Goal: Task Accomplishment & Management: Use online tool/utility

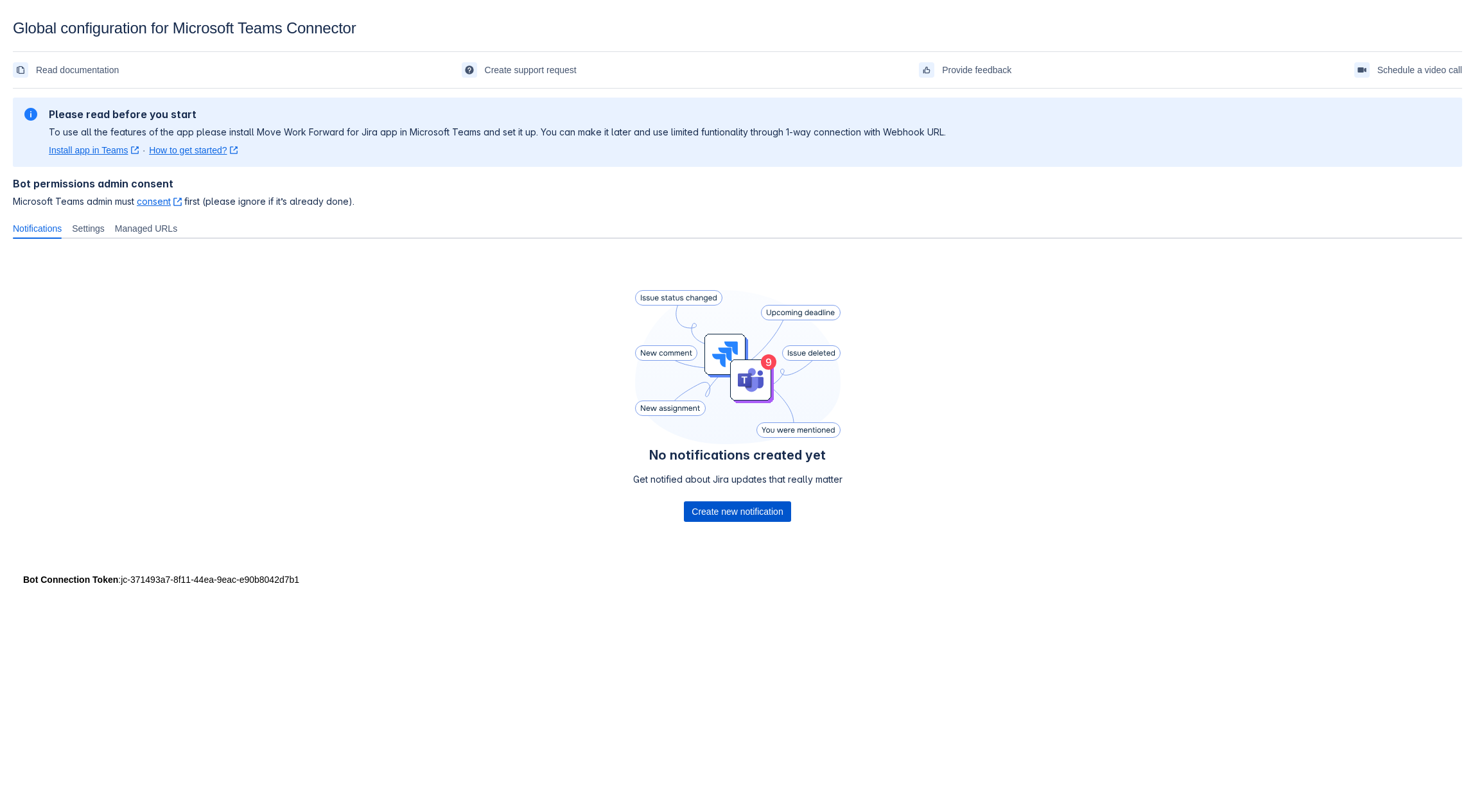
click at [717, 513] on span "Create new notification" at bounding box center [738, 512] width 92 height 21
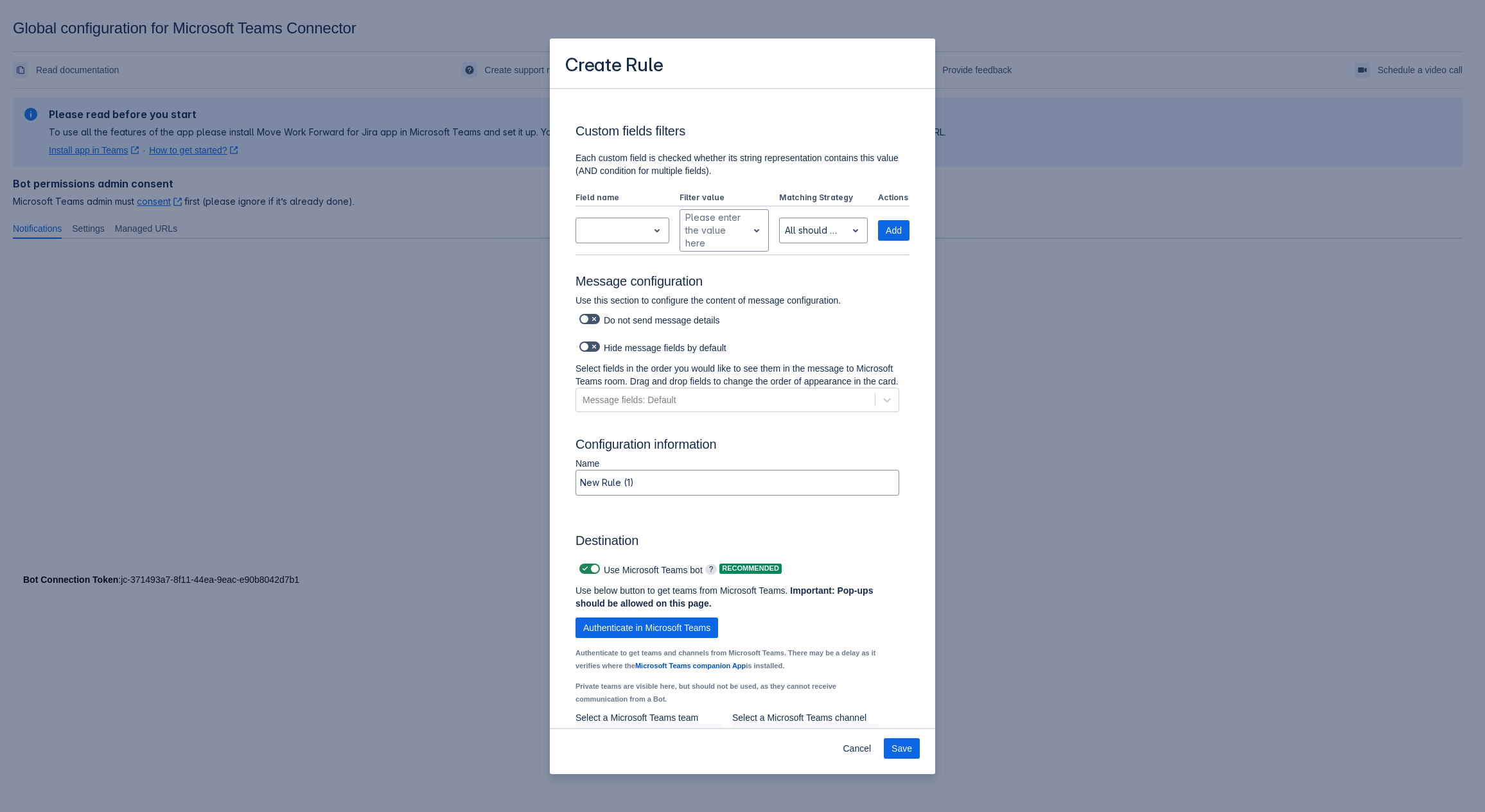
scroll to position [697, 0]
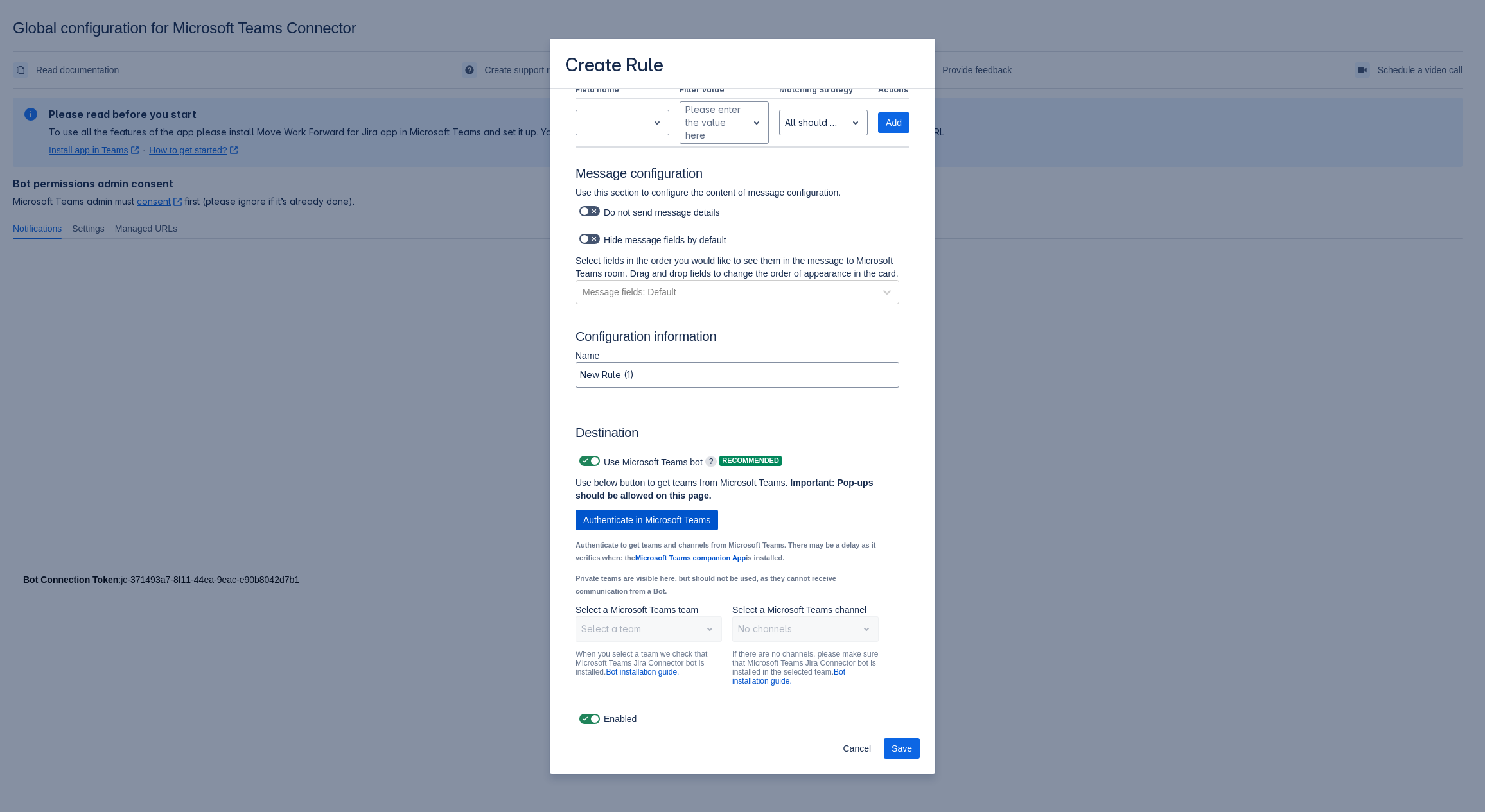
click at [677, 522] on span "Authenticate in Microsoft Teams" at bounding box center [646, 519] width 127 height 21
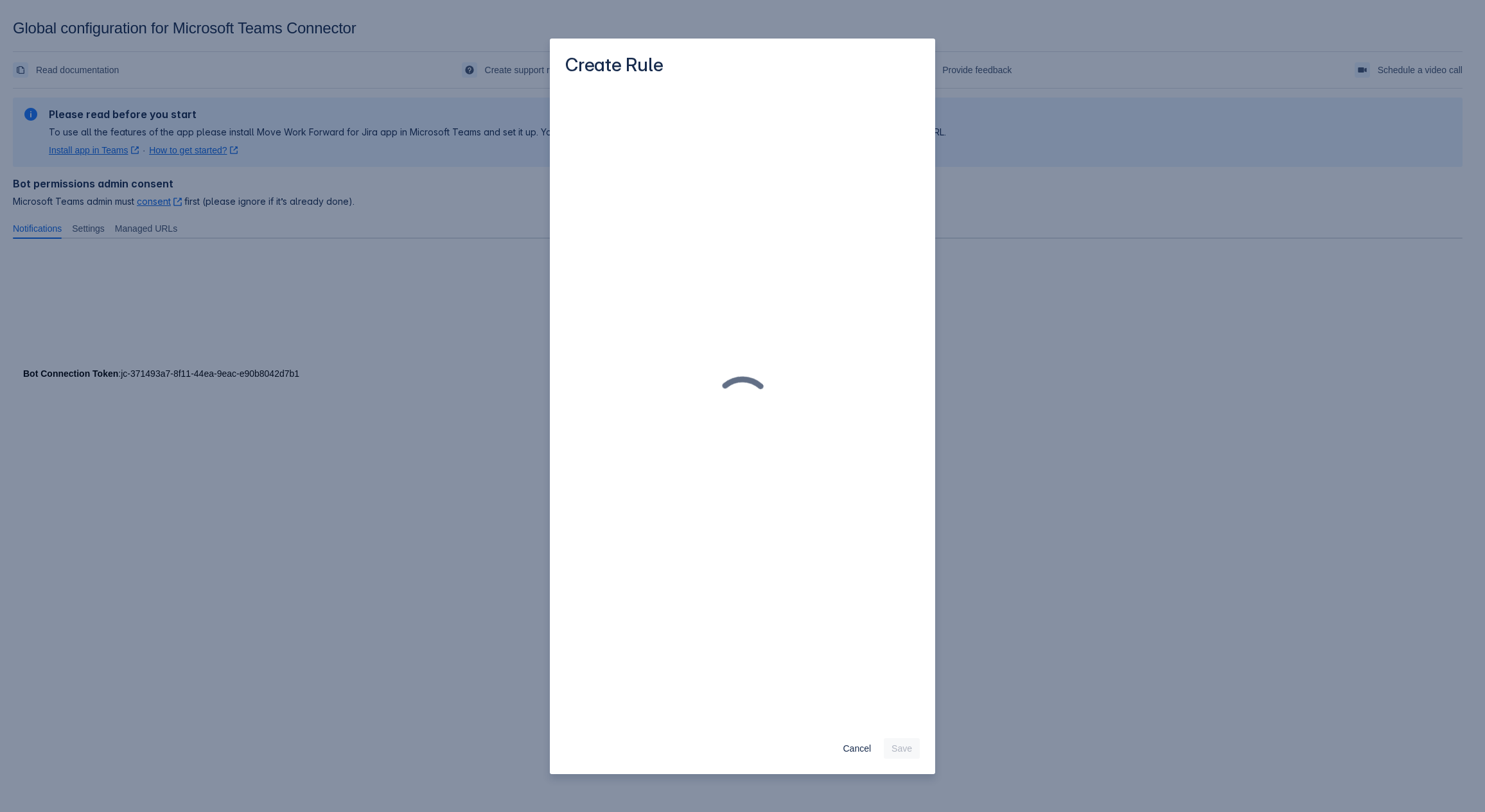
scroll to position [0, 0]
click at [667, 103] on div "Scrollable content" at bounding box center [742, 408] width 385 height 641
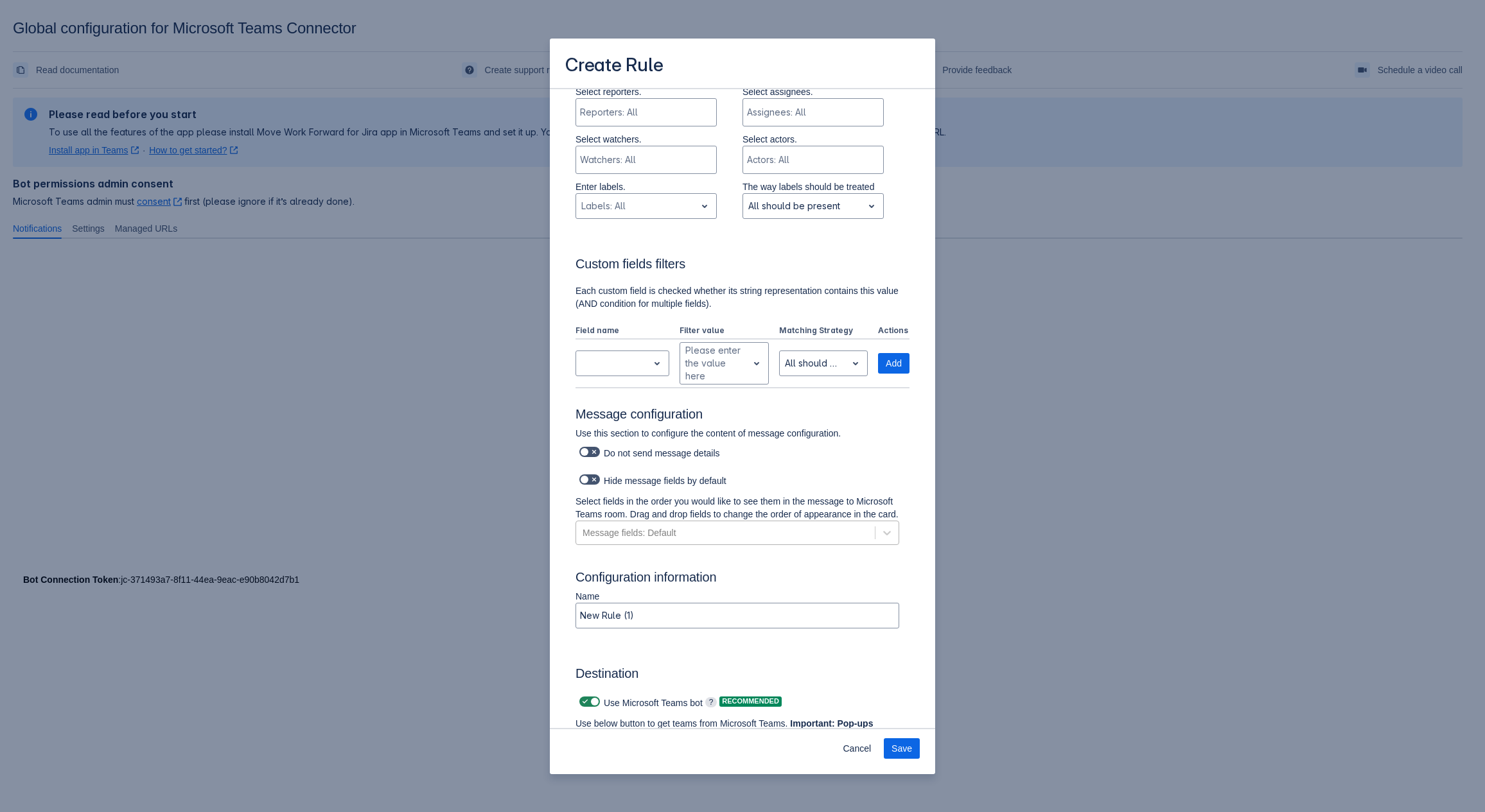
scroll to position [582, 0]
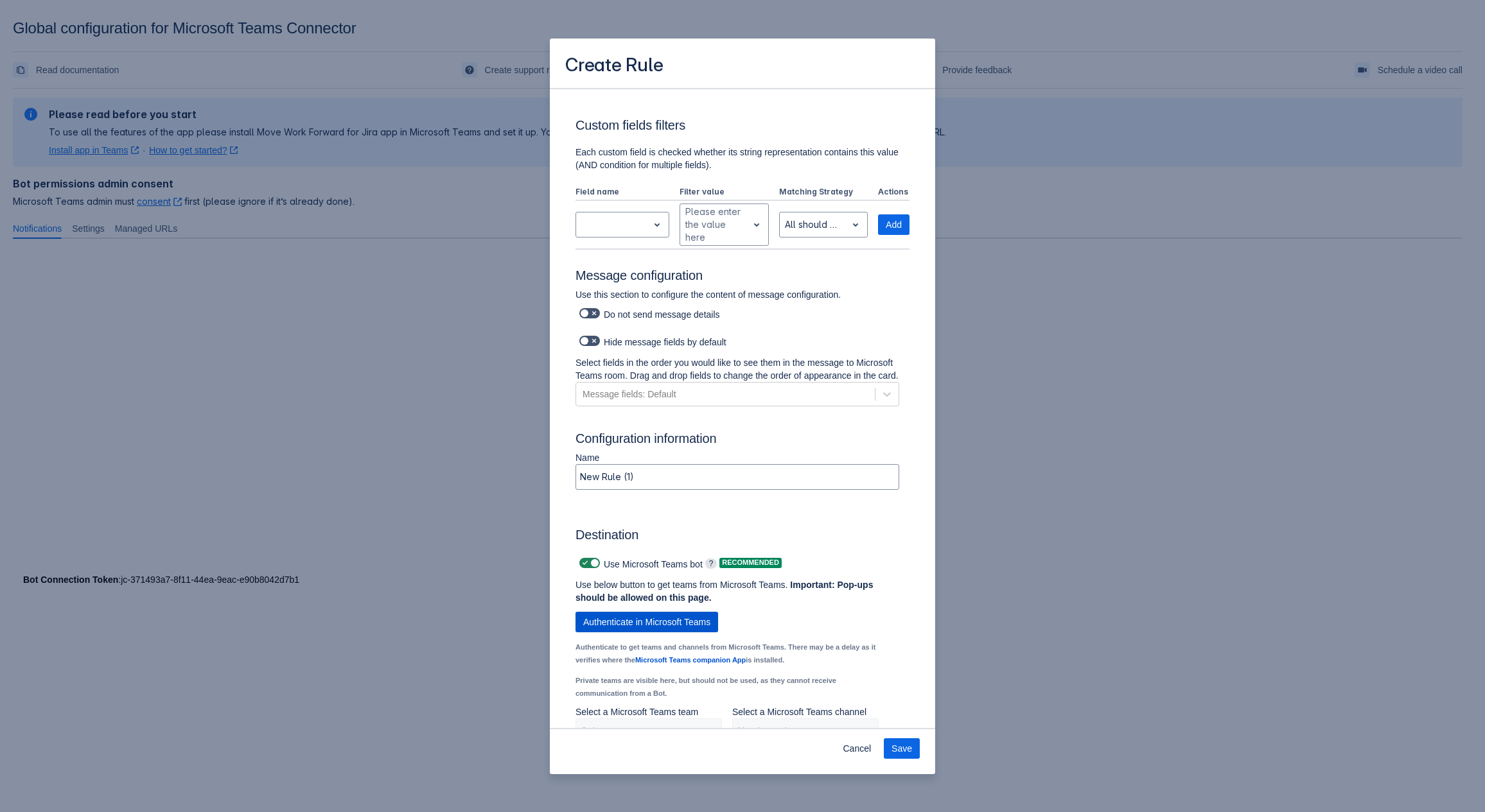
click at [676, 632] on span "Authenticate in Microsoft Teams" at bounding box center [646, 621] width 127 height 21
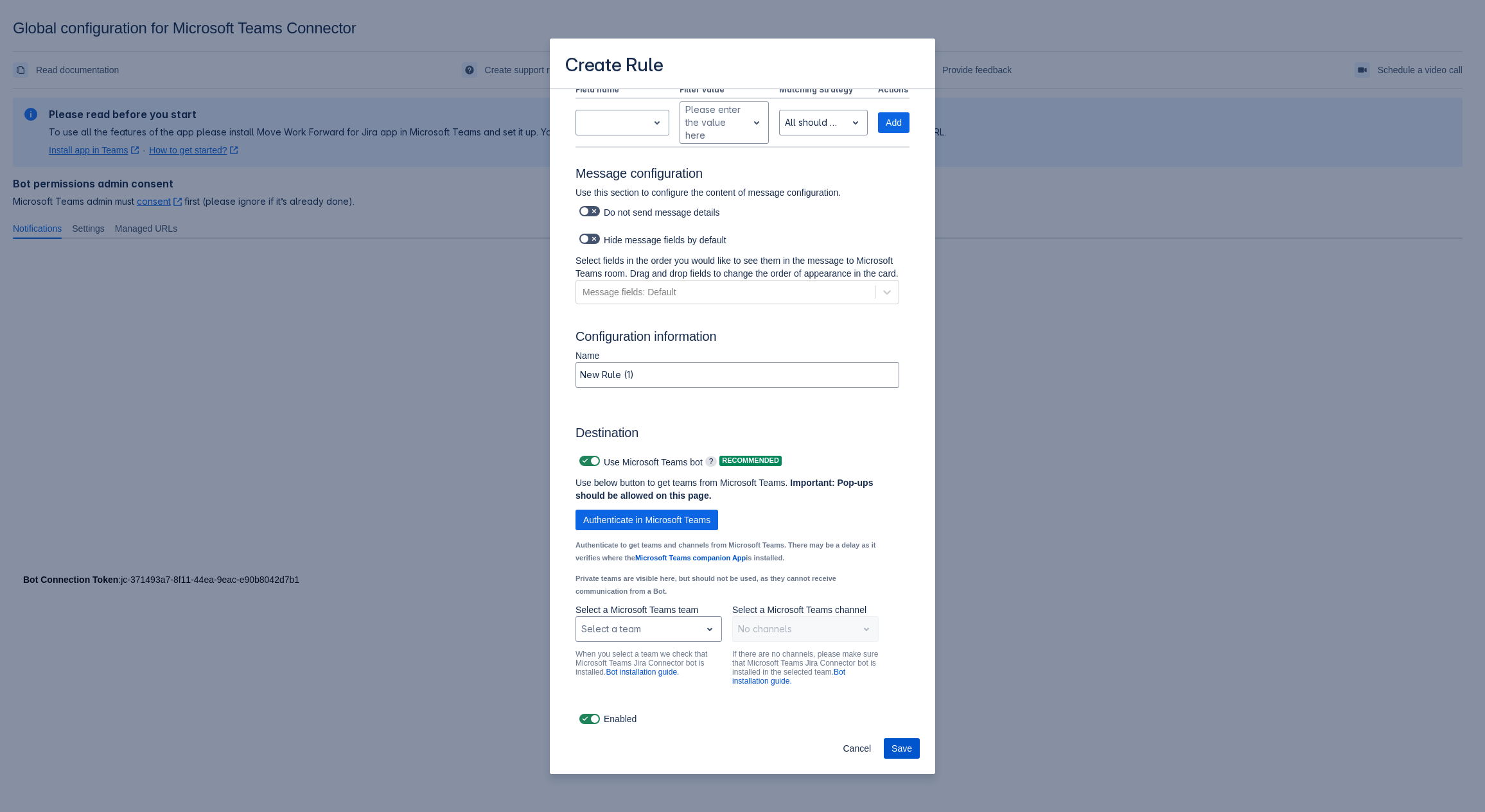
click at [901, 747] on span "Save" at bounding box center [902, 748] width 21 height 21
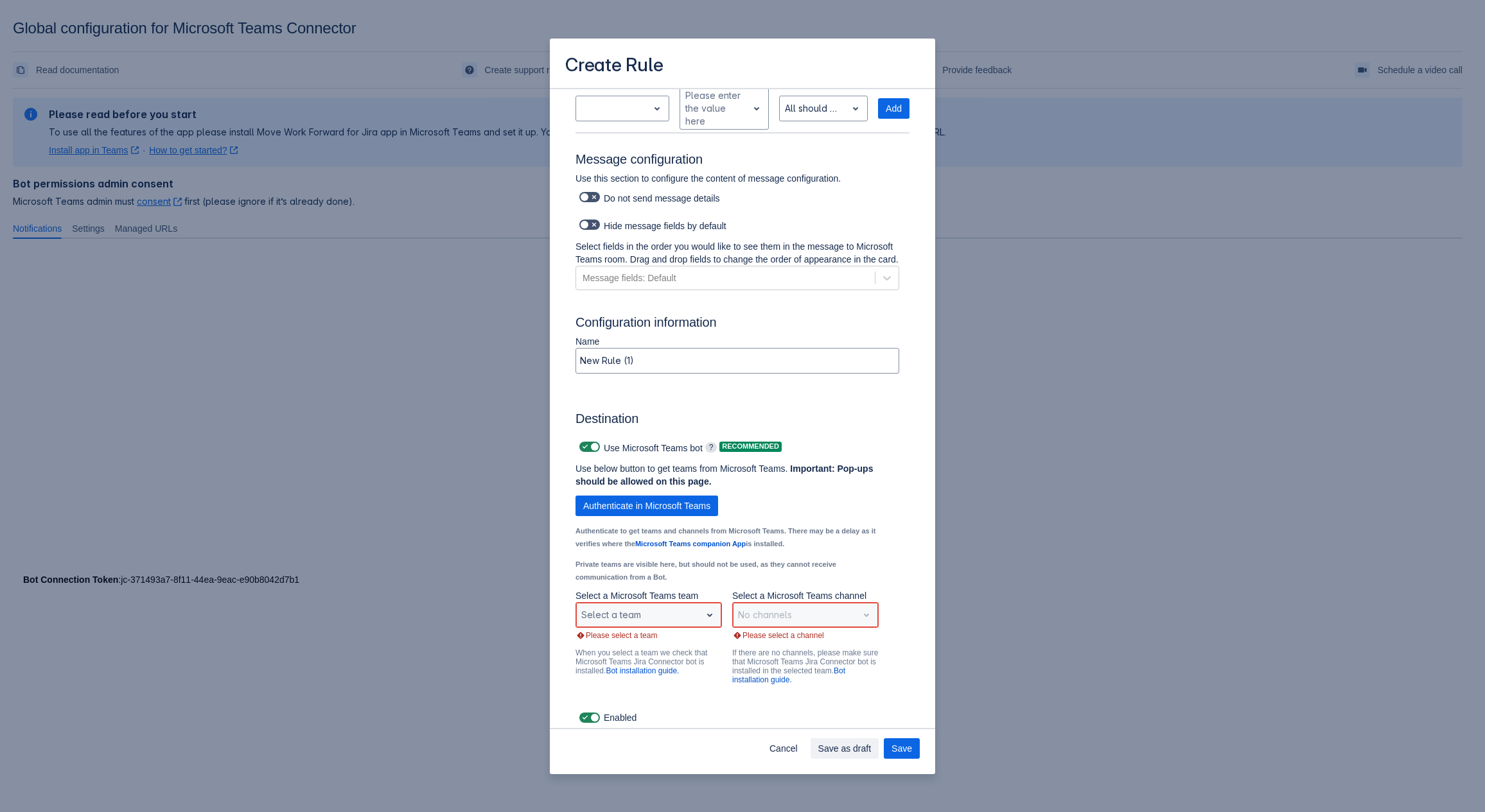
drag, startPoint x: 701, startPoint y: 624, endPoint x: 697, endPoint y: 638, distance: 14.6
click at [702, 623] on span "open" at bounding box center [709, 615] width 15 height 15
click at [633, 509] on div "Digital Initiative Public Relations" at bounding box center [648, 493] width 146 height 34
click at [780, 620] on div "Scrollable content" at bounding box center [795, 615] width 114 height 15
click at [751, 592] on div "General" at bounding box center [805, 581] width 146 height 21
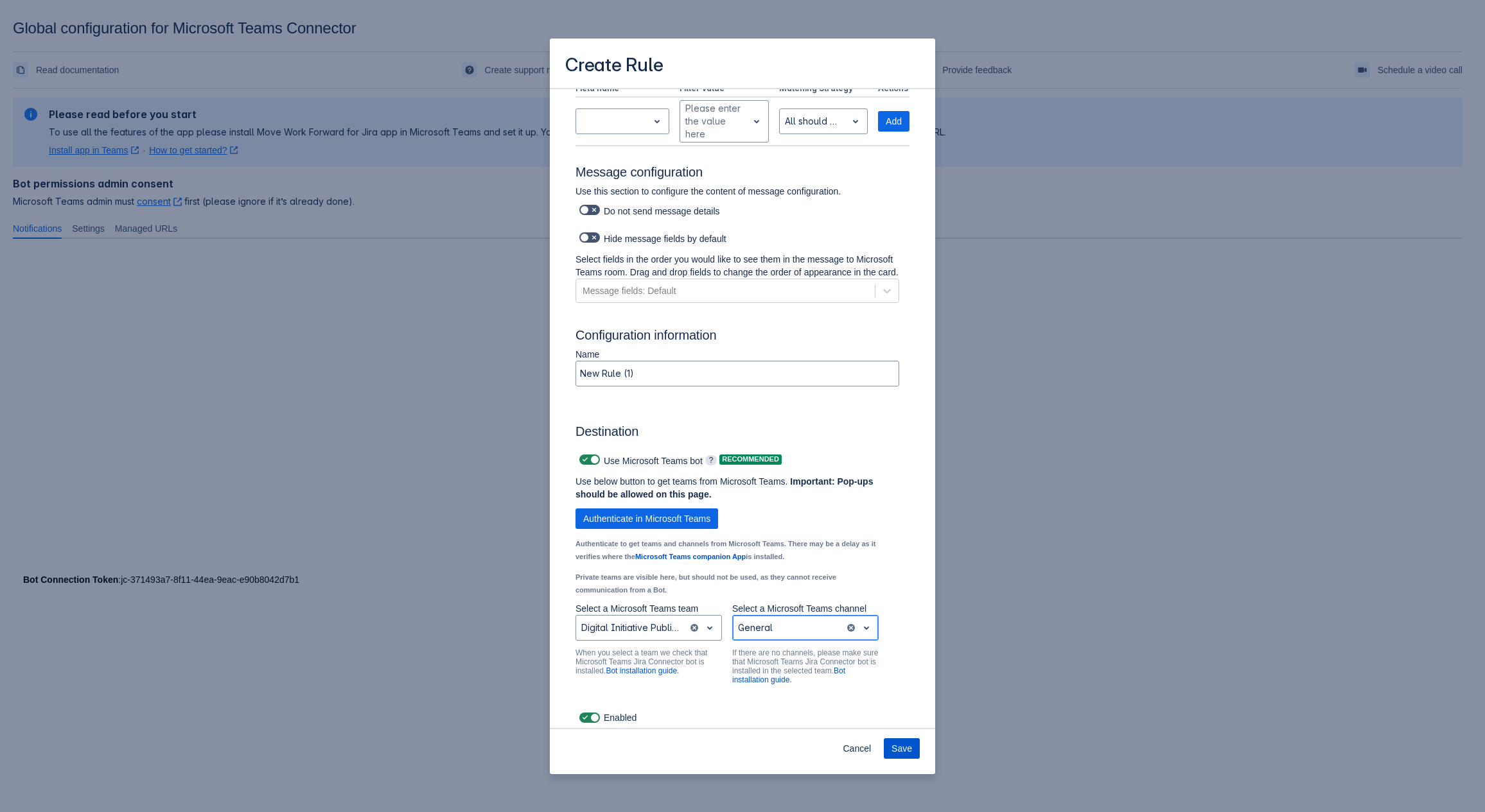
click at [913, 746] on button "Save" at bounding box center [902, 748] width 36 height 21
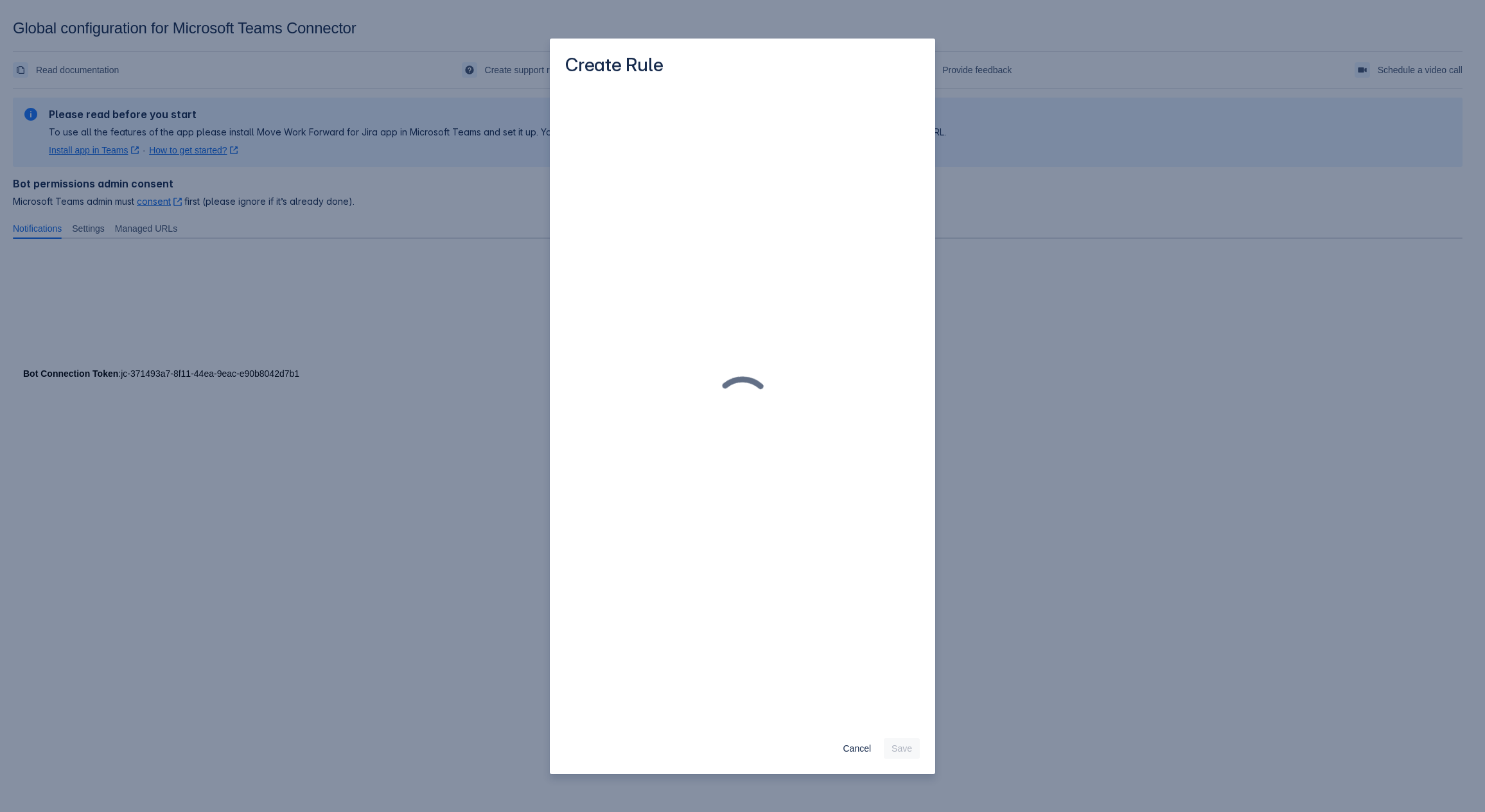
scroll to position [0, 0]
